Goal: Check status: Check status

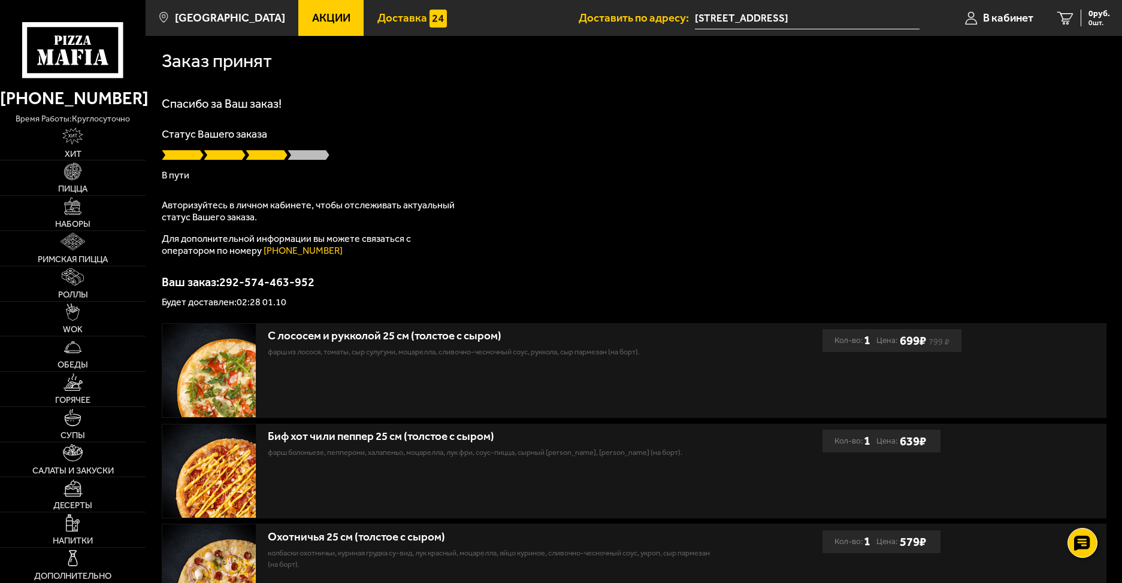
scroll to position [160, 0]
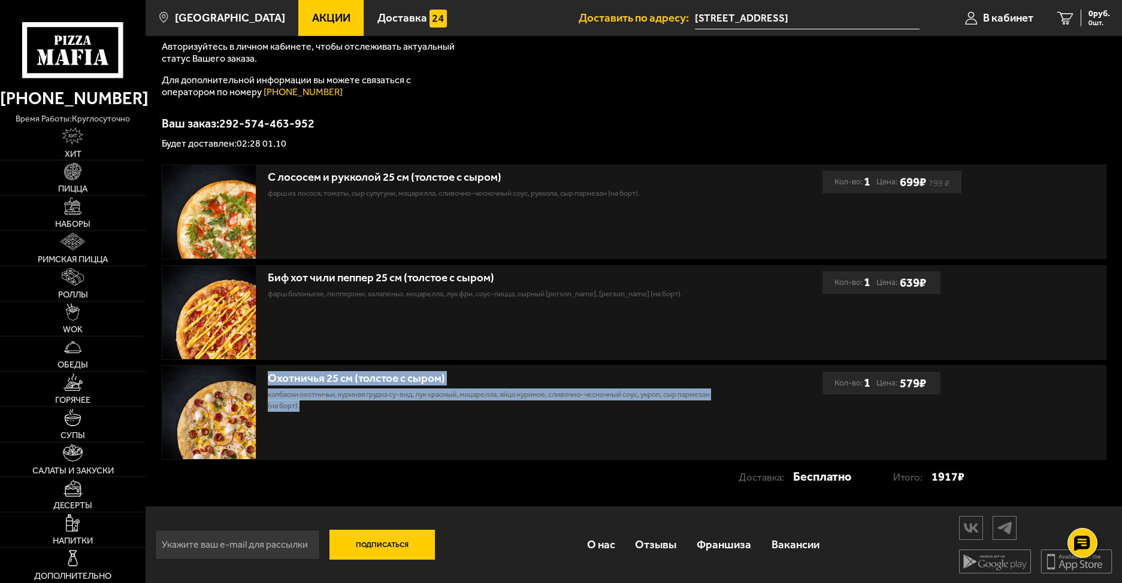
drag, startPoint x: 271, startPoint y: 381, endPoint x: 378, endPoint y: 418, distance: 113.5
click at [378, 418] on div "Охотничья 25 см (толстое с сыром) колбаски охотничьи, куриная грудка су-вид, лу…" at bounding box center [492, 412] width 660 height 93
click at [389, 418] on div "Охотничья 25 см (толстое с сыром) колбаски охотничьи, куриная грудка су-вид, лу…" at bounding box center [492, 412] width 660 height 93
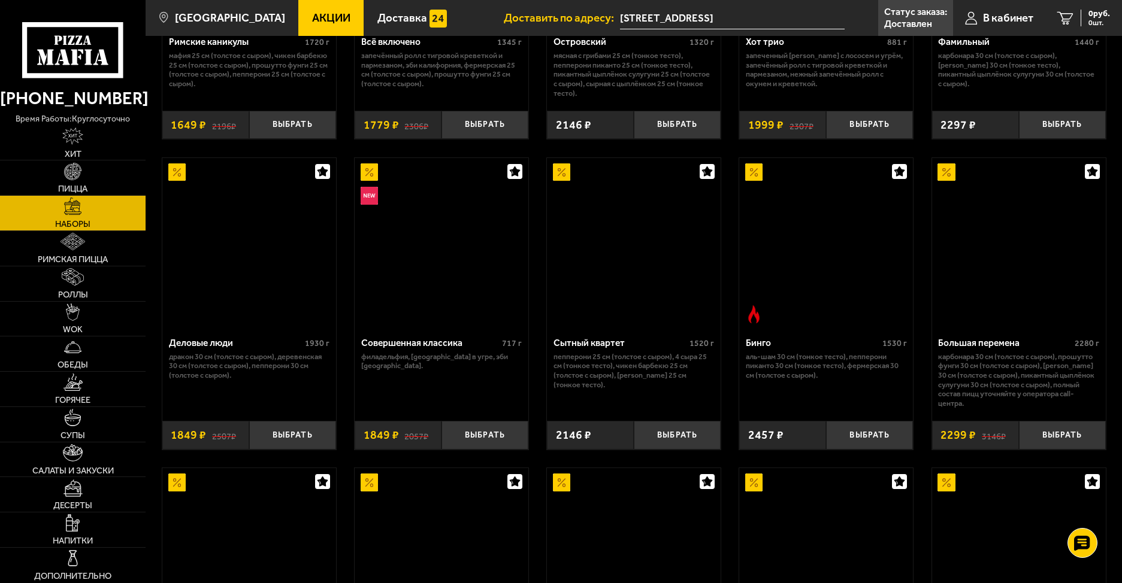
scroll to position [120, 0]
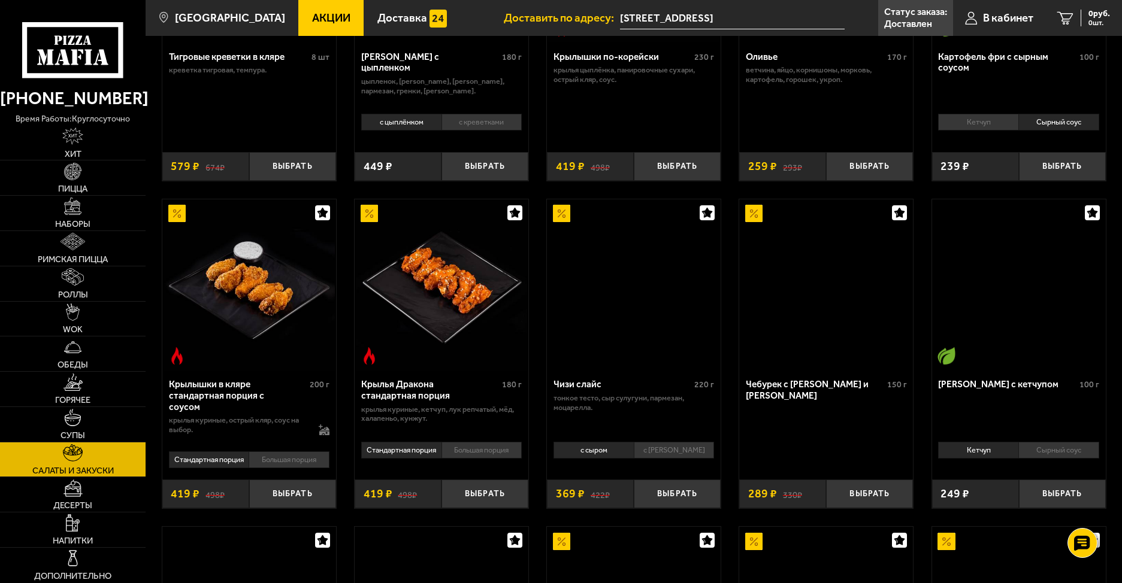
scroll to position [577, 0]
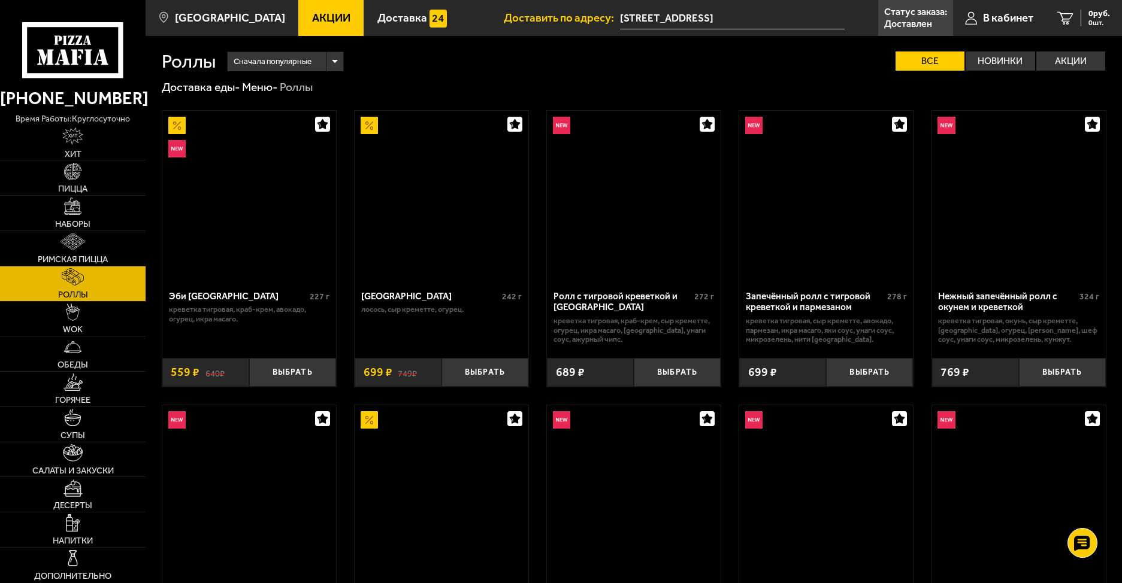
scroll to position [719, 0]
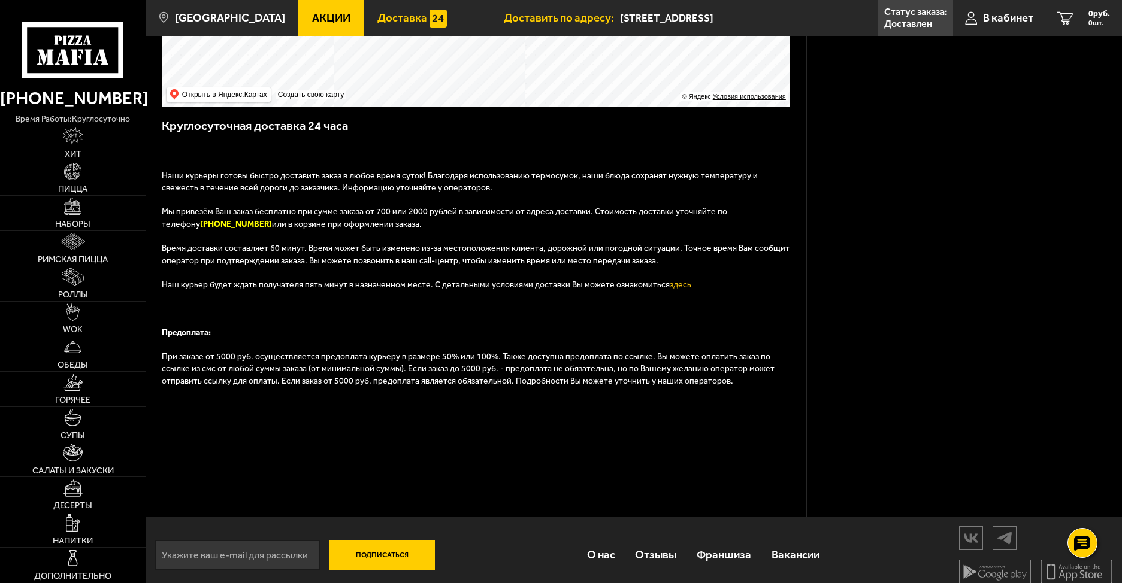
scroll to position [308, 0]
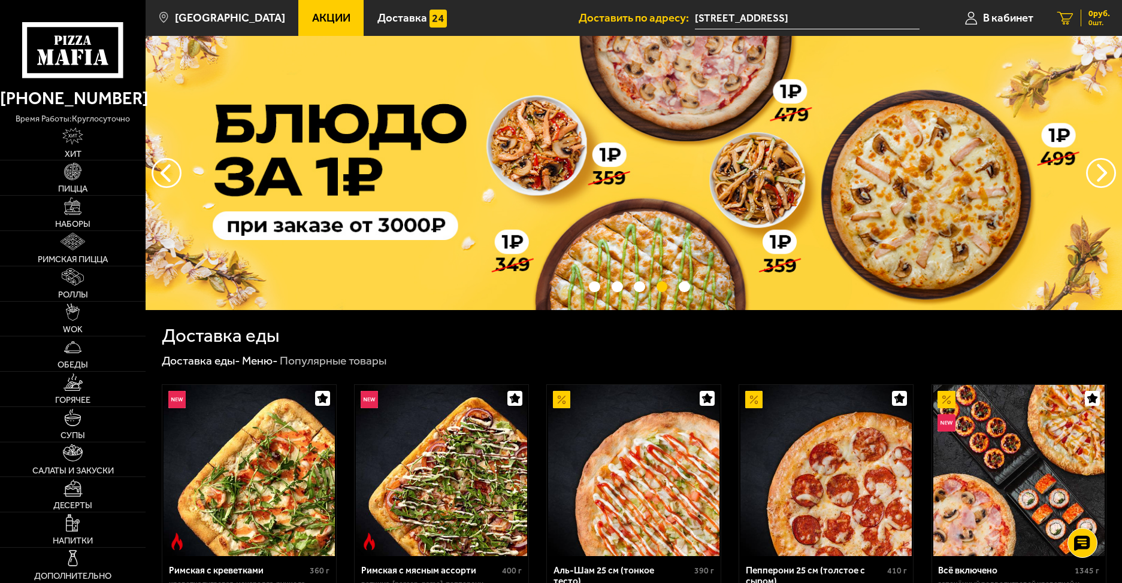
click at [1080, 19] on div "0 руб. 0 шт." at bounding box center [1094, 18] width 29 height 17
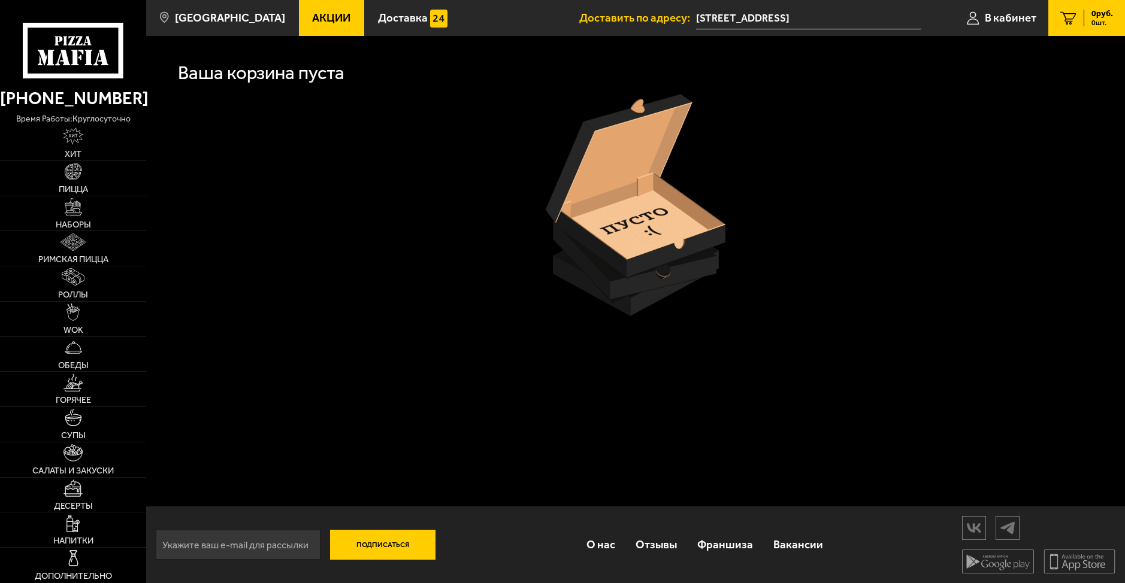
click at [1068, 14] on icon at bounding box center [1068, 18] width 16 height 14
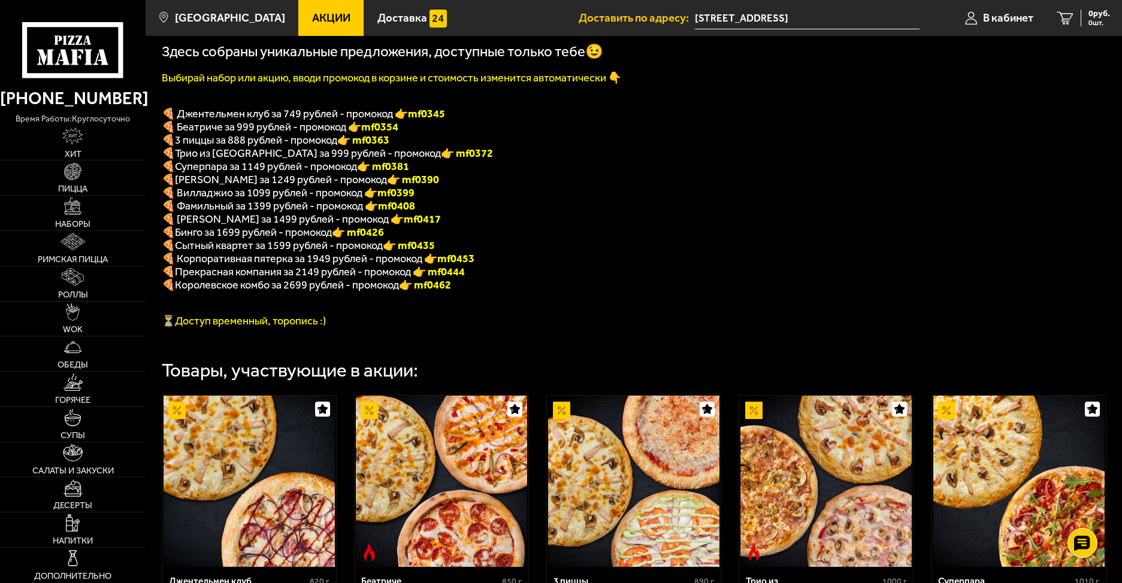
scroll to position [240, 0]
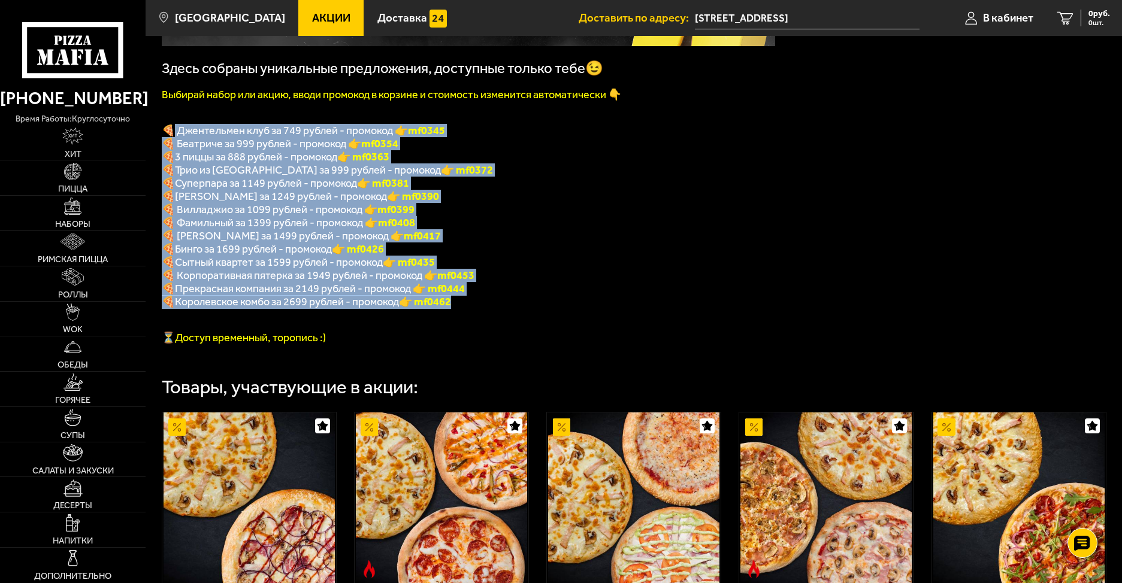
drag, startPoint x: 171, startPoint y: 128, endPoint x: 488, endPoint y: 318, distance: 369.4
click at [488, 318] on div "Здесь собраны уникальные предложения, доступные только тебе😉 Выбирай набор или …" at bounding box center [468, 105] width 613 height 478
click at [581, 309] on p "🍕 Королевское комбо за 2699 рублей - промокод 👉 mf0462" at bounding box center [468, 302] width 613 height 14
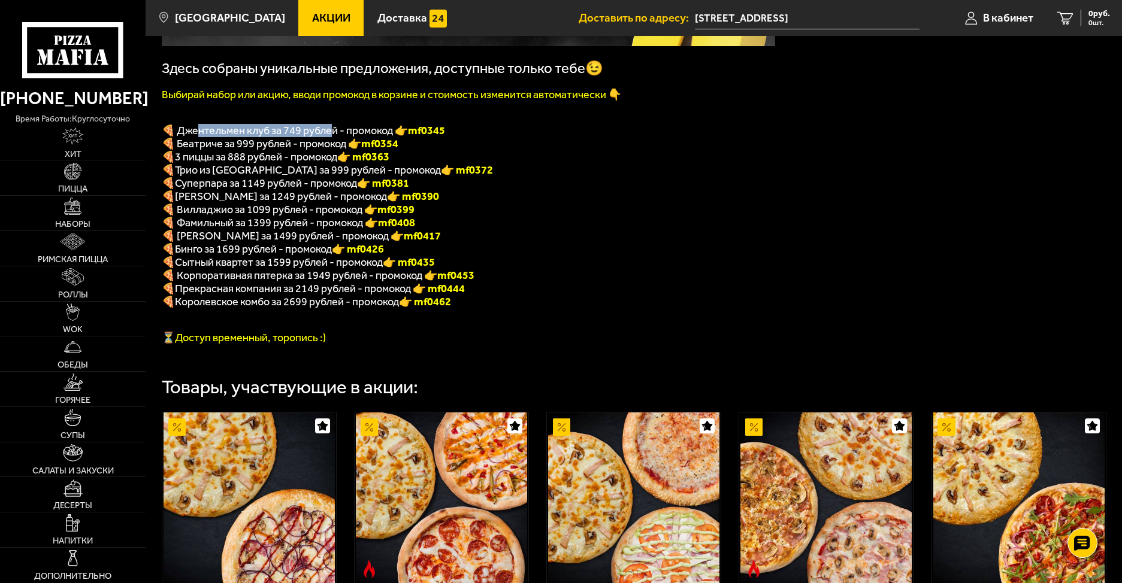
drag, startPoint x: 202, startPoint y: 134, endPoint x: 329, endPoint y: 134, distance: 127.0
click at [329, 134] on span "🍕 Джентельмен клуб за 749 рублей - промокод 👉 mf0345" at bounding box center [303, 130] width 283 height 13
click at [333, 132] on span "🍕 Джентельмен клуб за 749 рублей - промокод 👉 mf0345" at bounding box center [303, 130] width 283 height 13
drag, startPoint x: 280, startPoint y: 132, endPoint x: 298, endPoint y: 138, distance: 18.6
click at [298, 137] on span "🍕 Джентельмен клуб за 749 рублей - промокод 👉 mf0345" at bounding box center [303, 130] width 283 height 13
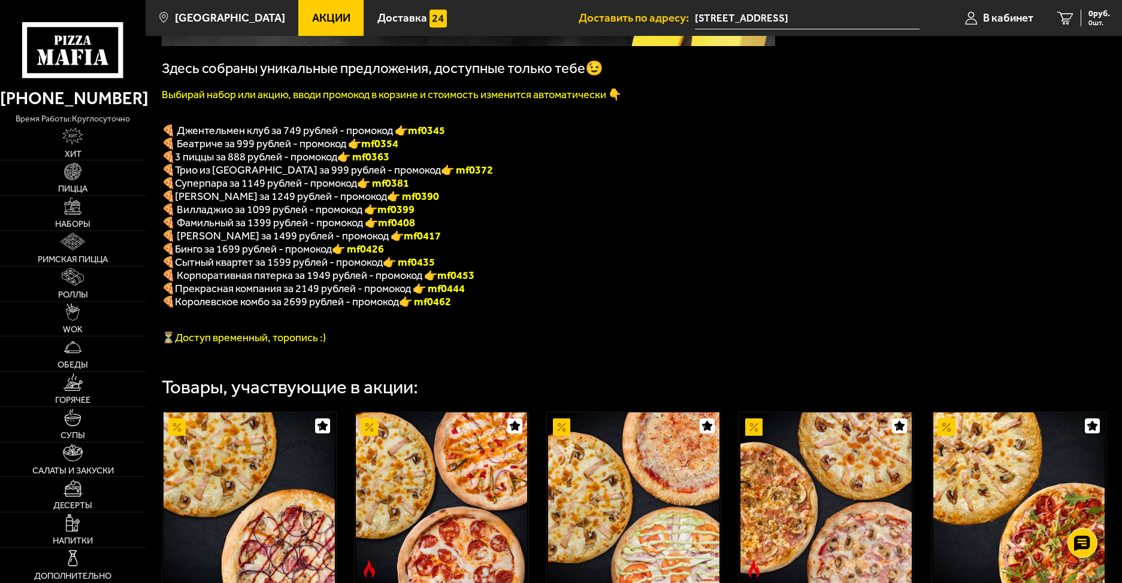
click at [311, 135] on span "🍕 Джентельмен клуб за 749 рублей - промокод 👉 mf0345" at bounding box center [303, 130] width 283 height 13
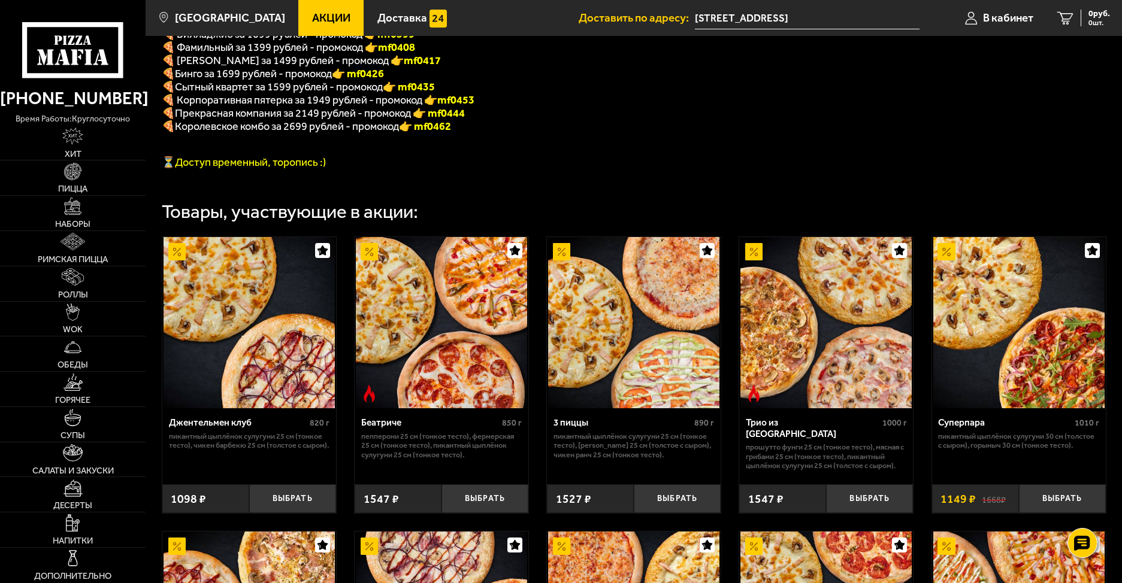
scroll to position [419, 0]
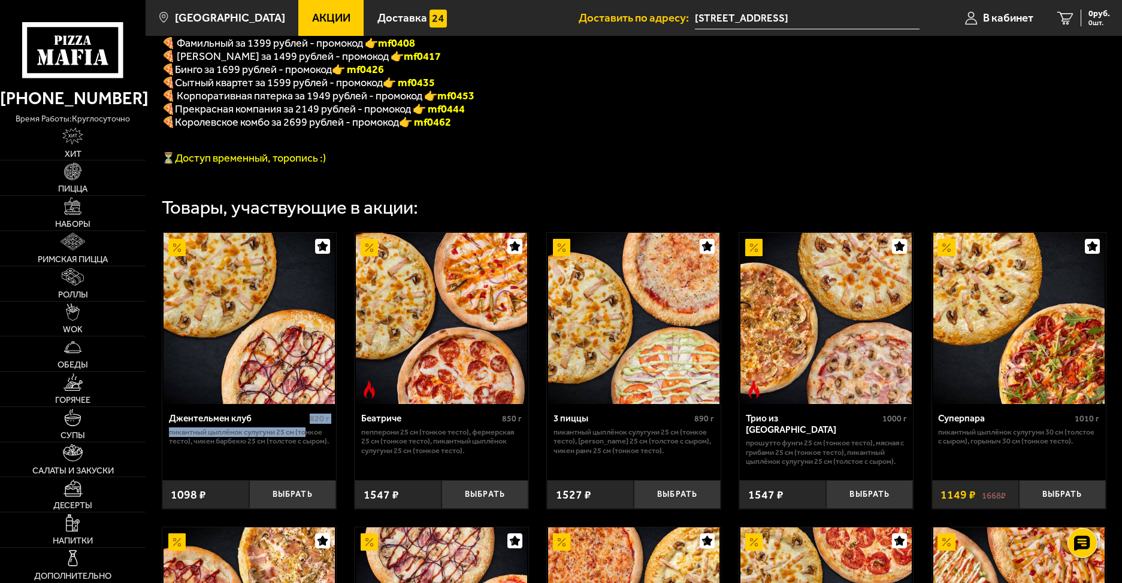
drag, startPoint x: 263, startPoint y: 439, endPoint x: 308, endPoint y: 447, distance: 46.2
click at [308, 447] on div "Джентельмен клуб 820 г Пикантный цыплёнок сулугуни 25 см (тонкое тесто), Чикен …" at bounding box center [249, 437] width 174 height 67
click at [270, 471] on div "Джентельмен клуб 820 г Пикантный цыплёнок сулугуни 25 см (тонкое тесто), Чикен …" at bounding box center [249, 437] width 174 height 67
drag, startPoint x: 180, startPoint y: 455, endPoint x: 224, endPoint y: 457, distance: 43.8
click at [217, 446] on p "Пикантный цыплёнок сулугуни 25 см (тонкое тесто), Чикен Барбекю 25 см (толстое …" at bounding box center [249, 437] width 161 height 19
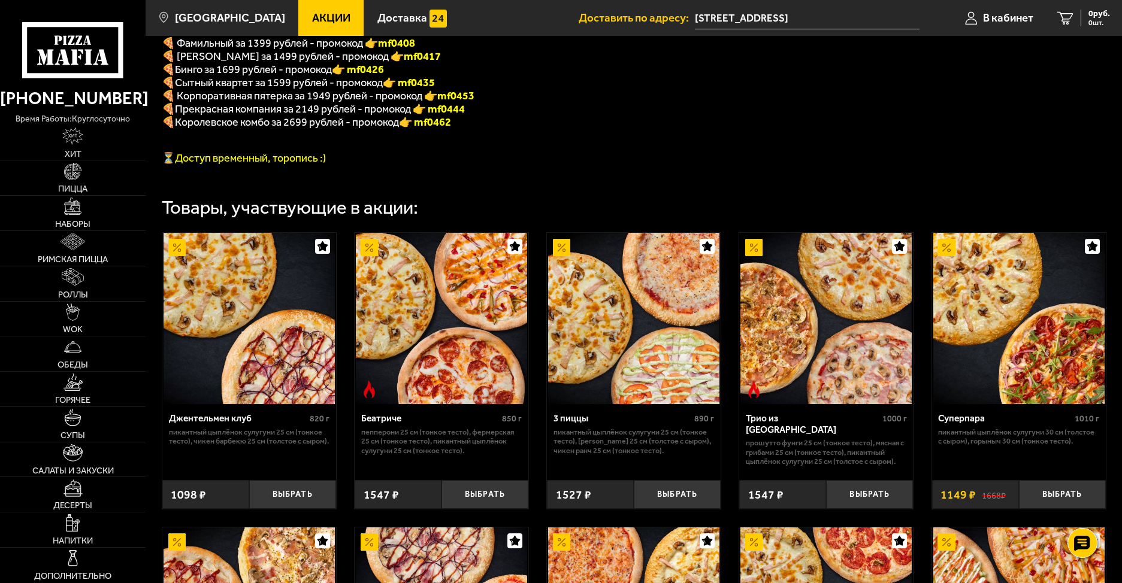
click at [263, 446] on p "Пикантный цыплёнок сулугуни 25 см (тонкое тесто), Чикен Барбекю 25 см (толстое …" at bounding box center [249, 437] width 161 height 19
drag, startPoint x: 302, startPoint y: 454, endPoint x: 310, endPoint y: 456, distance: 8.6
click at [310, 446] on p "Пикантный цыплёнок сулугуни 25 см (тонкое тесто), Чикен Барбекю 25 см (толстое …" at bounding box center [249, 437] width 161 height 19
drag, startPoint x: 255, startPoint y: 477, endPoint x: 331, endPoint y: 473, distance: 76.8
click at [255, 471] on div "Джентельмен клуб 820 г Пикантный цыплёнок сулугуни 25 см (тонкое тесто), Чикен …" at bounding box center [249, 437] width 174 height 67
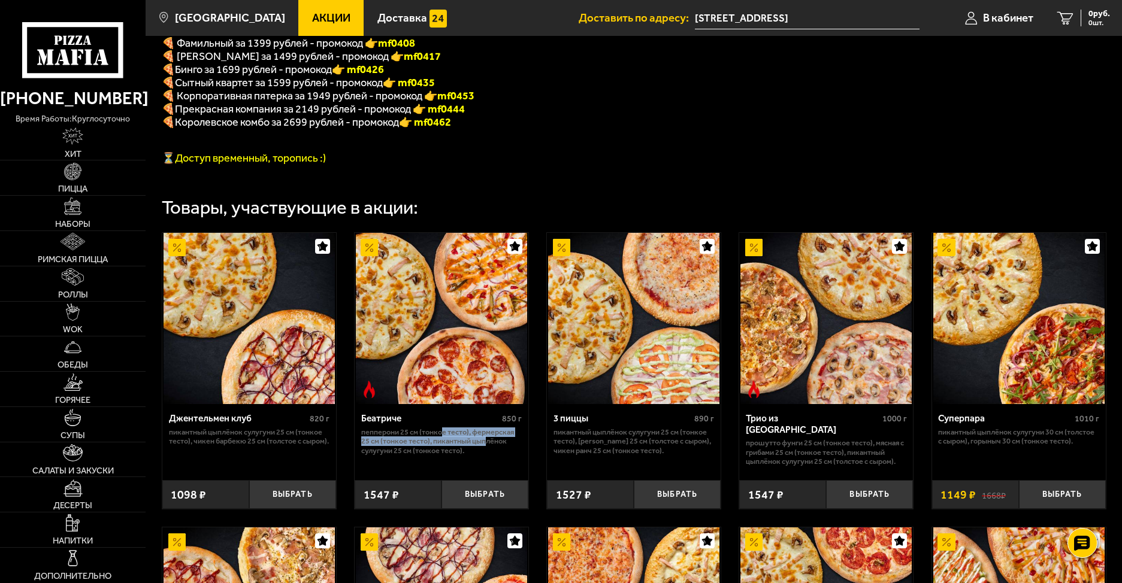
drag, startPoint x: 444, startPoint y: 444, endPoint x: 479, endPoint y: 458, distance: 37.2
click at [486, 450] on p "Пепперони 25 см (тонкое тесто), Фермерская 25 см (тонкое тесто), Пикантный цыпл…" at bounding box center [441, 442] width 161 height 28
drag, startPoint x: 450, startPoint y: 470, endPoint x: 484, endPoint y: 476, distance: 34.1
click at [456, 471] on div "Беатриче 850 г Пепперони 25 см (тонкое тесто), Фермерская 25 см (тонкое тесто),…" at bounding box center [442, 437] width 174 height 67
drag, startPoint x: 484, startPoint y: 476, endPoint x: 355, endPoint y: 440, distance: 133.9
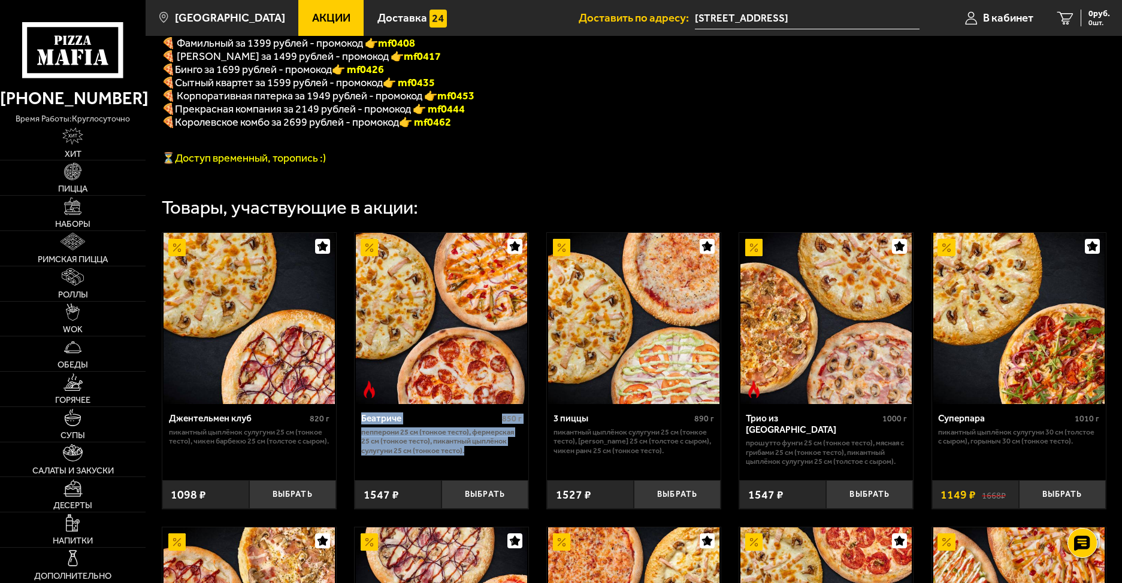
click at [355, 440] on div "Беатриче 850 г Пепперони 25 см (тонкое тесто), Фермерская 25 см (тонкое тесто),…" at bounding box center [442, 437] width 174 height 67
click at [486, 471] on div "Беатриче 850 г Пепперони 25 см (тонкое тесто), Фермерская 25 см (тонкое тесто),…" at bounding box center [442, 437] width 174 height 67
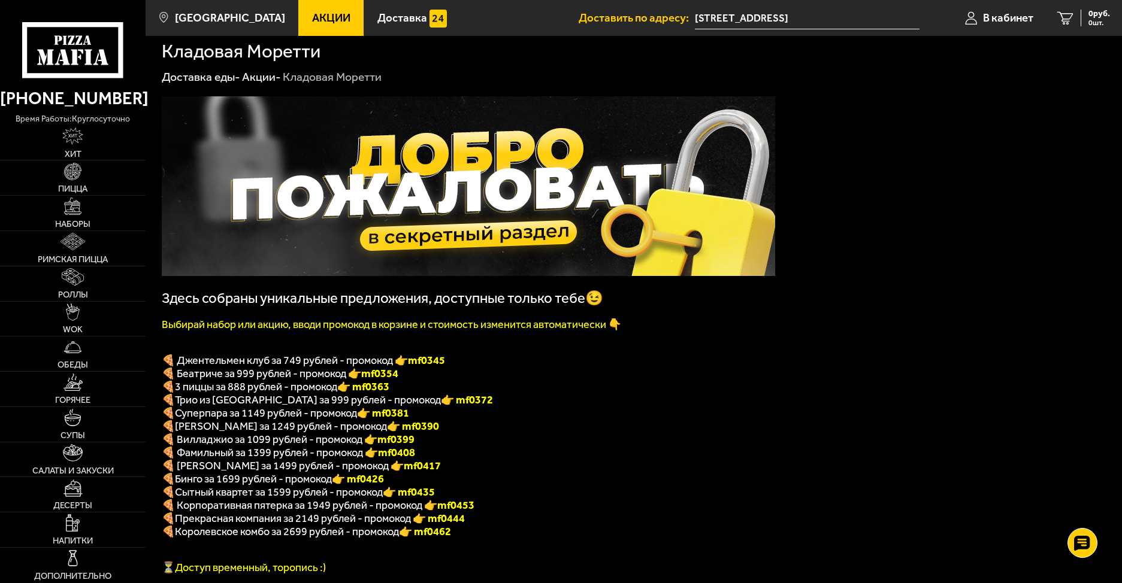
scroll to position [0, 0]
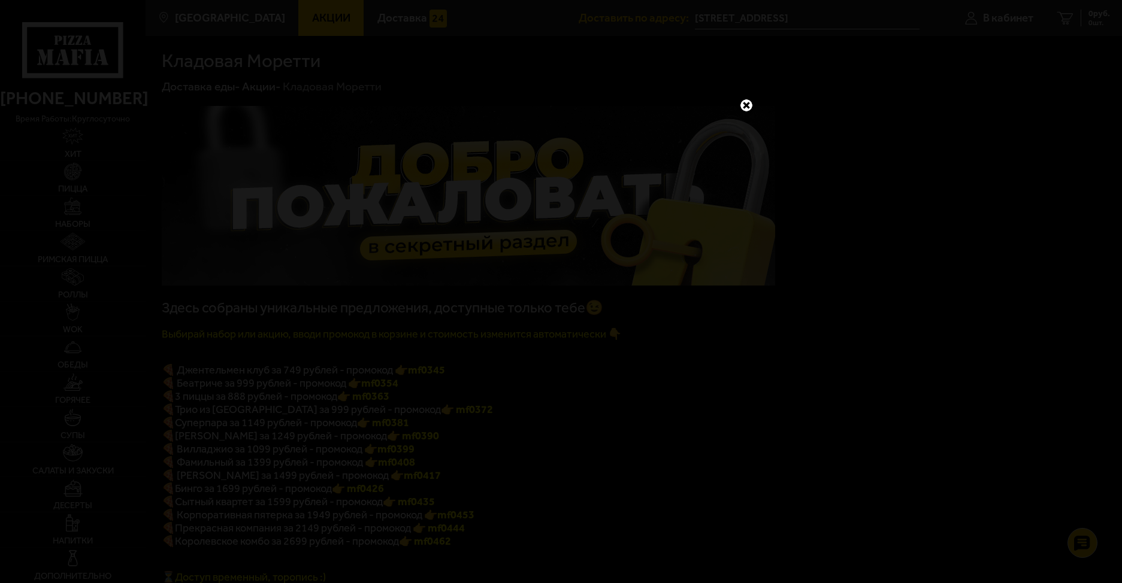
click at [739, 104] on link at bounding box center [746, 106] width 16 height 16
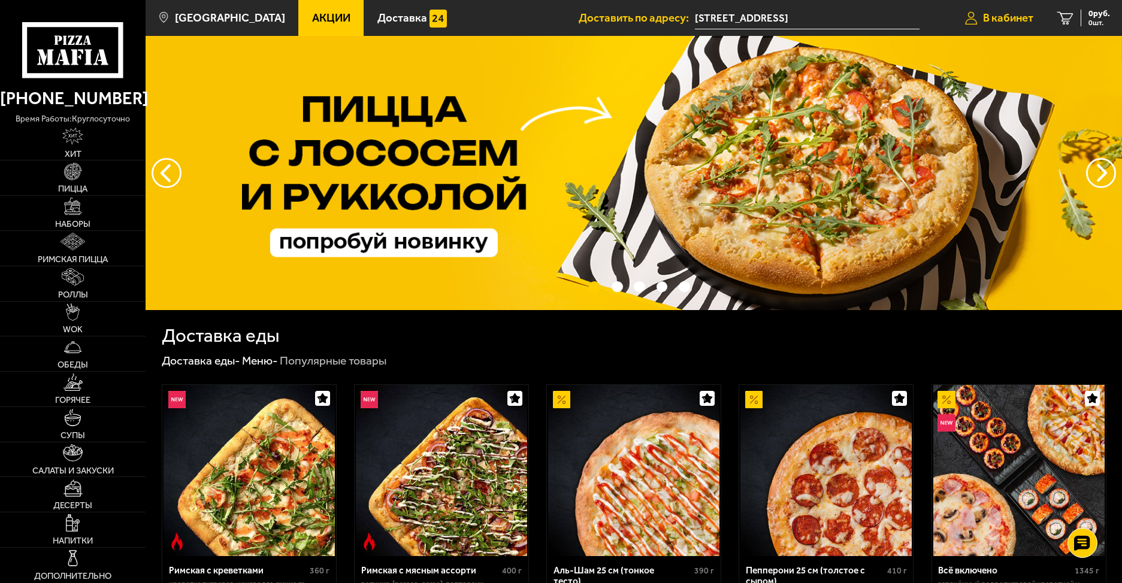
click at [1005, 13] on span "В кабинет" at bounding box center [1008, 18] width 50 height 11
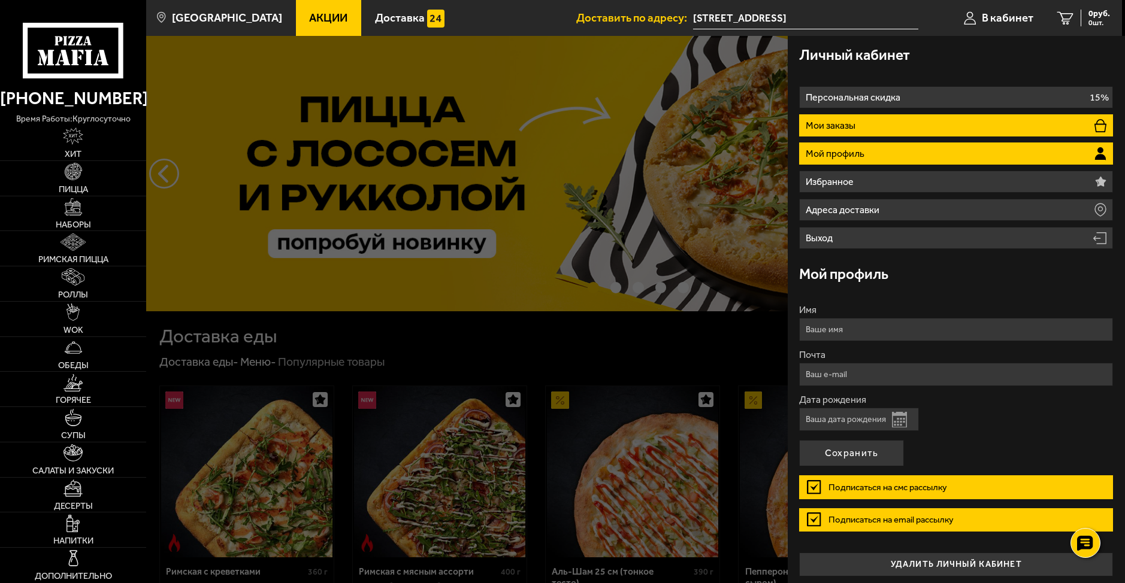
click at [874, 130] on li "Мои заказы" at bounding box center [956, 125] width 314 height 22
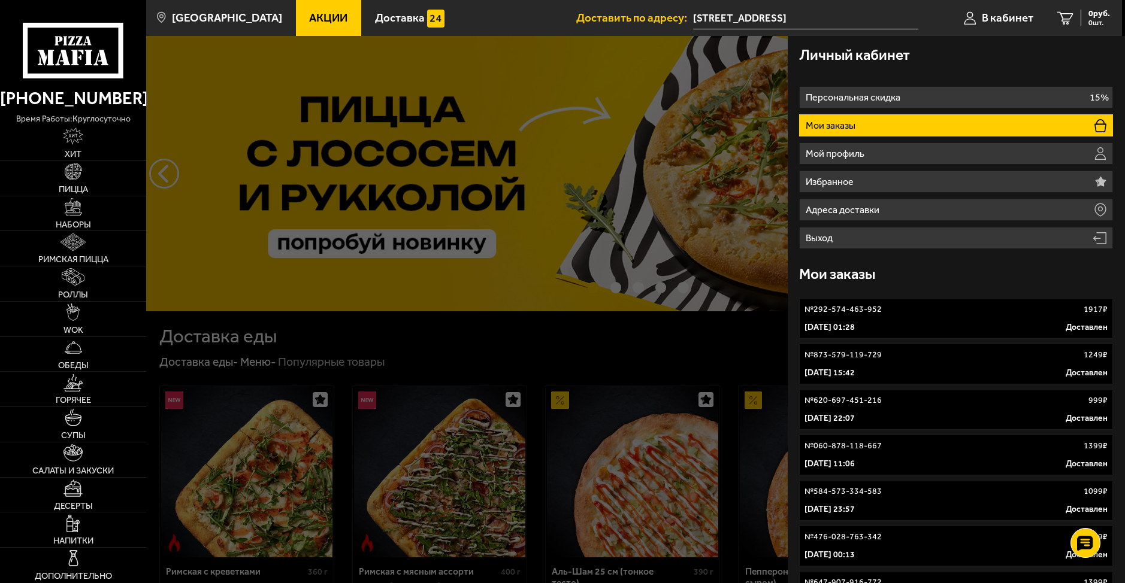
click at [855, 324] on p "1 октября 2025 г. 01:28" at bounding box center [829, 328] width 50 height 12
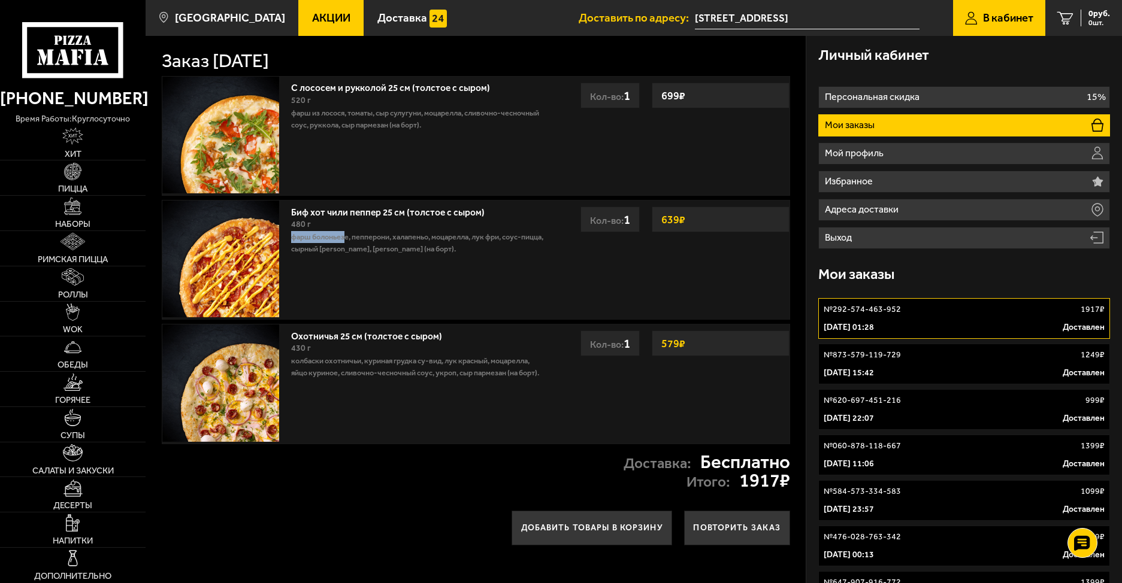
drag, startPoint x: 291, startPoint y: 237, endPoint x: 346, endPoint y: 237, distance: 54.5
click at [346, 237] on p "фарш болоньезе, пепперони, халапеньо, моцарелла, лук фри, соус-пицца, сырный со…" at bounding box center [419, 242] width 256 height 23
click at [402, 250] on p "фарш болоньезе, пепперони, халапеньо, моцарелла, лук фри, соус-пицца, сырный со…" at bounding box center [419, 242] width 256 height 23
drag, startPoint x: 352, startPoint y: 235, endPoint x: 400, endPoint y: 236, distance: 47.9
click at [400, 236] on p "фарш болоньезе, пепперони, халапеньо, моцарелла, лук фри, соус-пицца, сырный со…" at bounding box center [419, 242] width 256 height 23
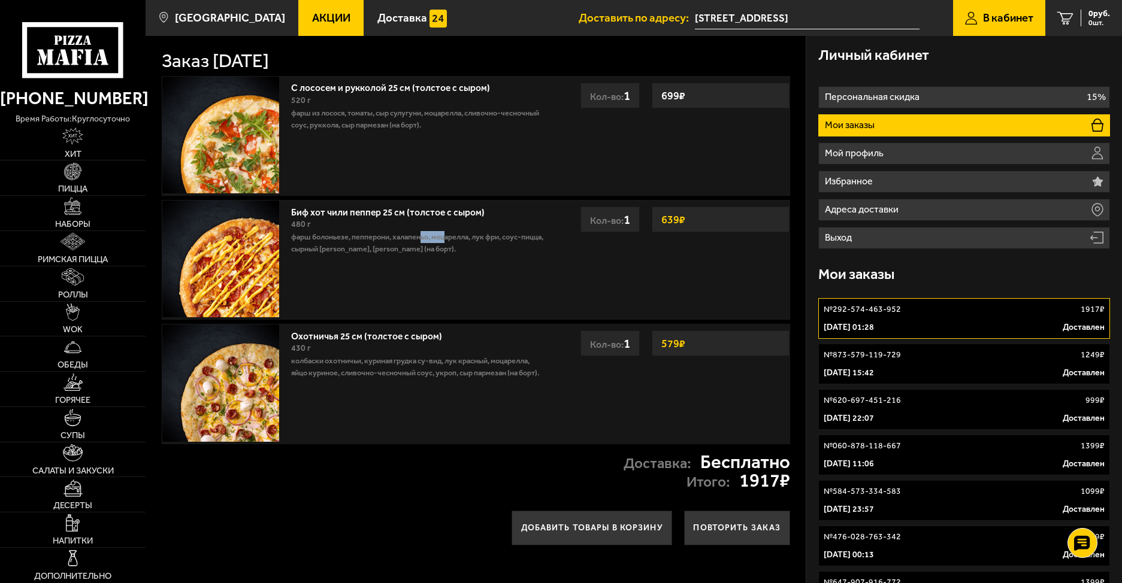
drag, startPoint x: 420, startPoint y: 240, endPoint x: 456, endPoint y: 241, distance: 35.4
click at [452, 238] on p "фарш болоньезе, пепперони, халапеньо, моцарелла, лук фри, соус-пицца, сырный со…" at bounding box center [419, 242] width 256 height 23
click at [471, 243] on p "фарш болоньезе, пепперони, халапеньо, моцарелла, лук фри, соус-пицца, сырный со…" at bounding box center [419, 242] width 256 height 23
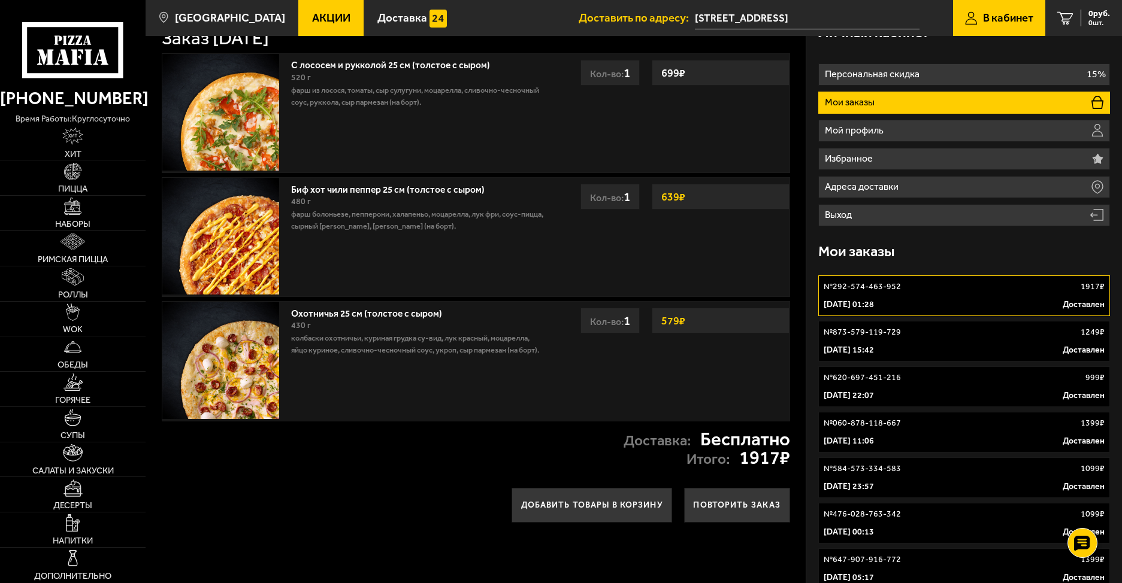
scroll to position [60, 0]
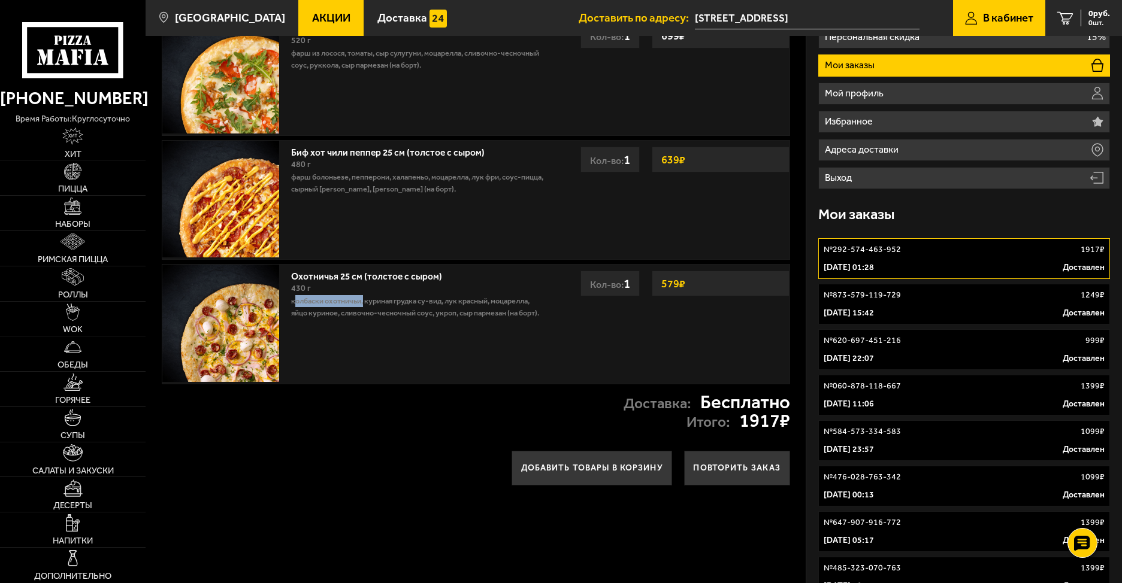
drag, startPoint x: 293, startPoint y: 304, endPoint x: 364, endPoint y: 300, distance: 70.2
click at [364, 300] on p "колбаски охотничьи, куриная грудка су-вид, лук красный, моцарелла, яйцо куриное…" at bounding box center [419, 306] width 256 height 23
drag, startPoint x: 392, startPoint y: 302, endPoint x: 442, endPoint y: 302, distance: 50.3
click at [442, 302] on p "колбаски охотничьи, куриная грудка су-вид, лук красный, моцарелла, яйцо куриное…" at bounding box center [419, 306] width 256 height 23
click at [497, 313] on p "колбаски охотничьи, куриная грудка су-вид, лук красный, моцарелла, яйцо куриное…" at bounding box center [419, 306] width 256 height 23
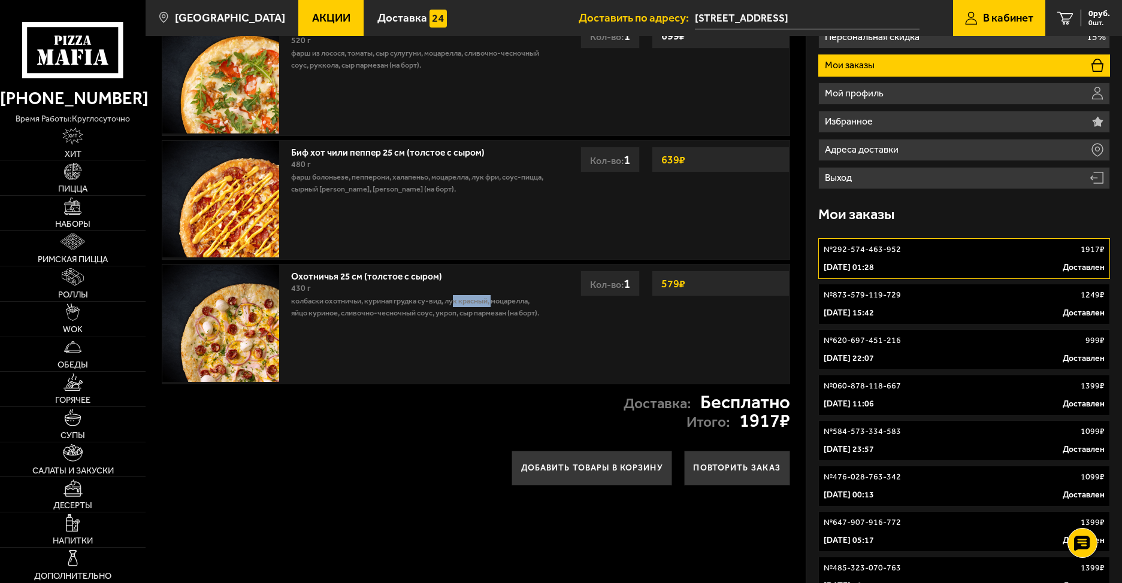
drag, startPoint x: 458, startPoint y: 305, endPoint x: 496, endPoint y: 305, distance: 38.3
click at [496, 305] on p "колбаски охотничьи, куриная грудка су-вид, лук красный, моцарелла, яйцо куриное…" at bounding box center [419, 306] width 256 height 23
drag, startPoint x: 523, startPoint y: 307, endPoint x: 519, endPoint y: 315, distance: 8.6
click at [540, 310] on p "колбаски охотничьи, куриная грудка су-вид, лук красный, моцарелла, яйцо куриное…" at bounding box center [419, 306] width 256 height 23
click at [336, 320] on div "Охотничья 25 см (толстое с сыром) 430 г колбаски охотничьи, куриная грудка су-в…" at bounding box center [419, 324] width 268 height 119
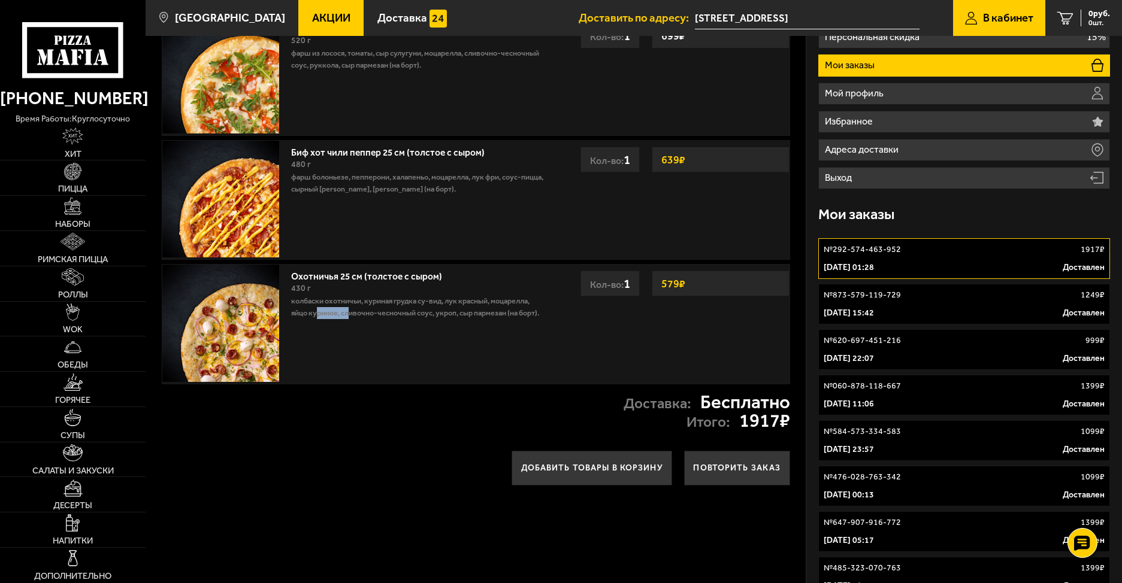
drag, startPoint x: 319, startPoint y: 314, endPoint x: 352, endPoint y: 316, distance: 33.6
click at [352, 316] on p "колбаски охотничьи, куриная грудка су-вид, лук красный, моцарелла, яйцо куриное…" at bounding box center [419, 306] width 256 height 23
drag, startPoint x: 382, startPoint y: 318, endPoint x: 454, endPoint y: 316, distance: 71.9
click at [454, 316] on p "колбаски охотничьи, куриная грудка су-вид, лук красный, моцарелла, яйцо куриное…" at bounding box center [419, 306] width 256 height 23
click at [513, 327] on div "Охотничья 25 см (толстое с сыром) 430 г колбаски охотничьи, куриная грудка су-в…" at bounding box center [419, 324] width 268 height 119
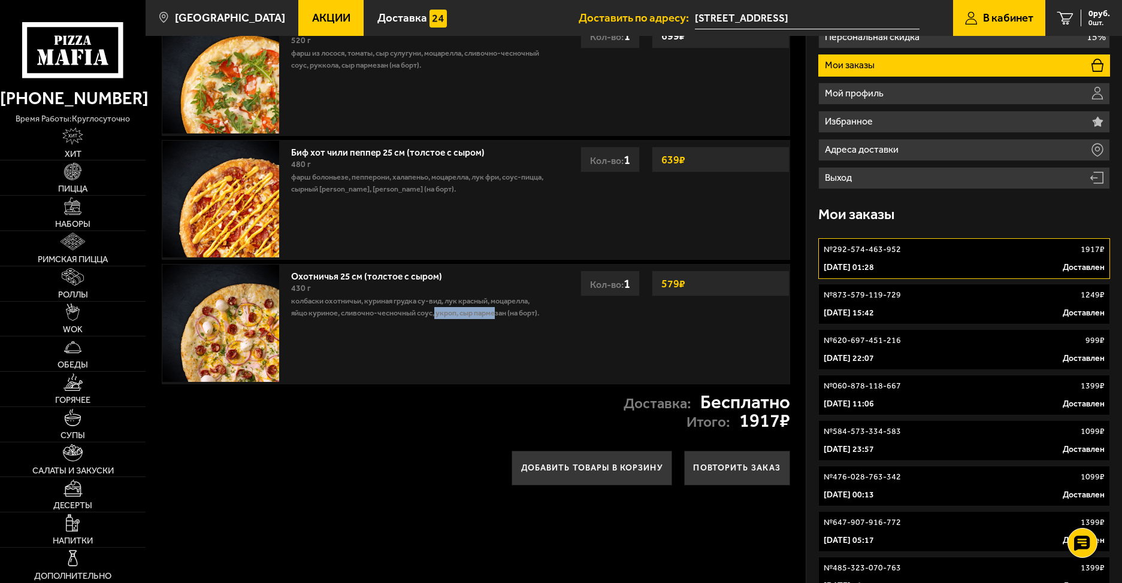
click at [497, 311] on p "колбаски охотничьи, куриная грудка су-вид, лук красный, моцарелла, яйцо куриное…" at bounding box center [419, 306] width 256 height 23
click at [574, 318] on div "Охотничья 25 см (толстое с сыром) 430 г колбаски охотничьи, куриная грудка су-в…" at bounding box center [371, 324] width 418 height 119
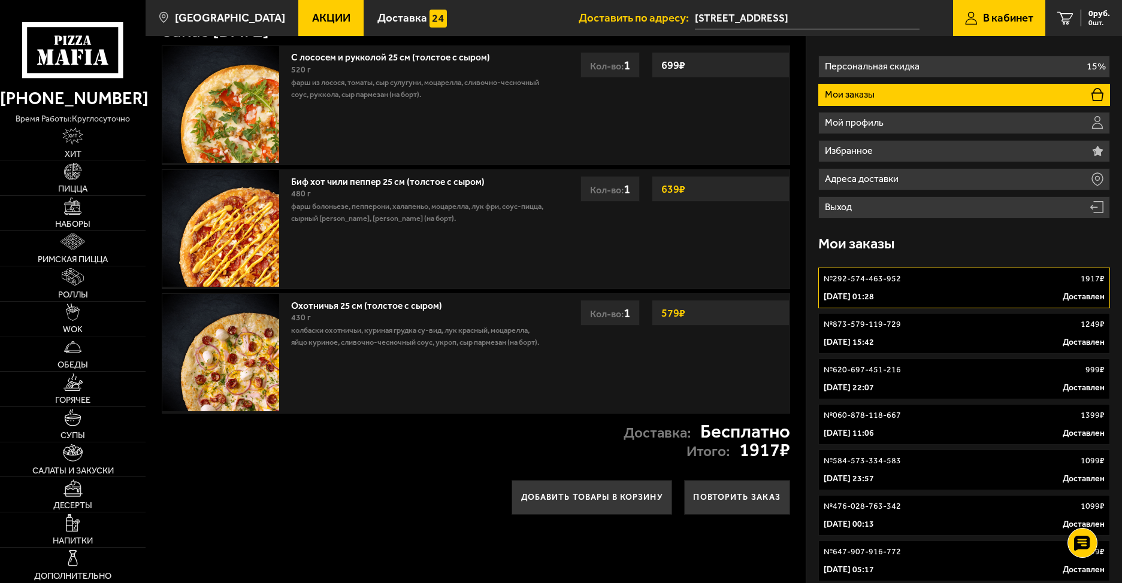
scroll to position [0, 0]
